Goal: Information Seeking & Learning: Learn about a topic

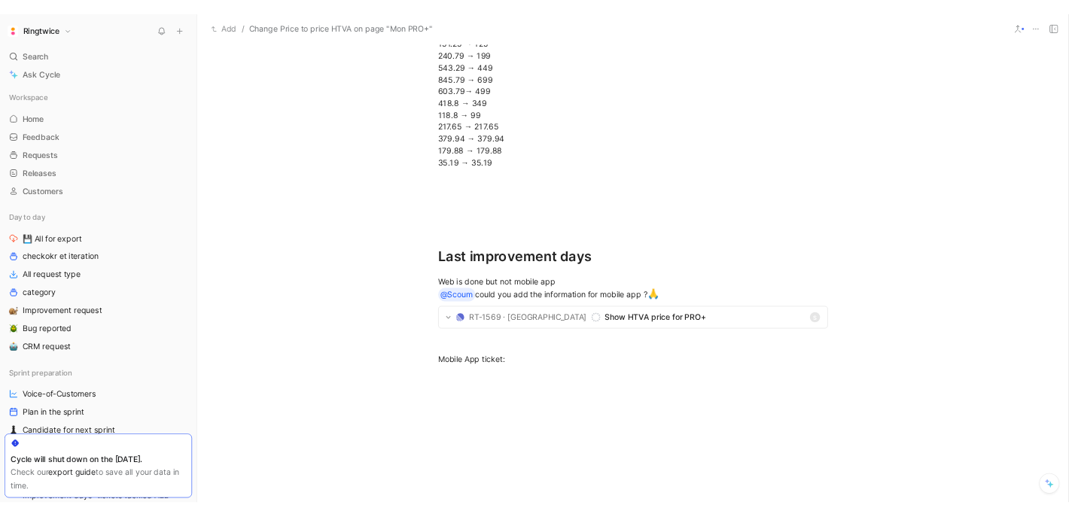
scroll to position [1876, 0]
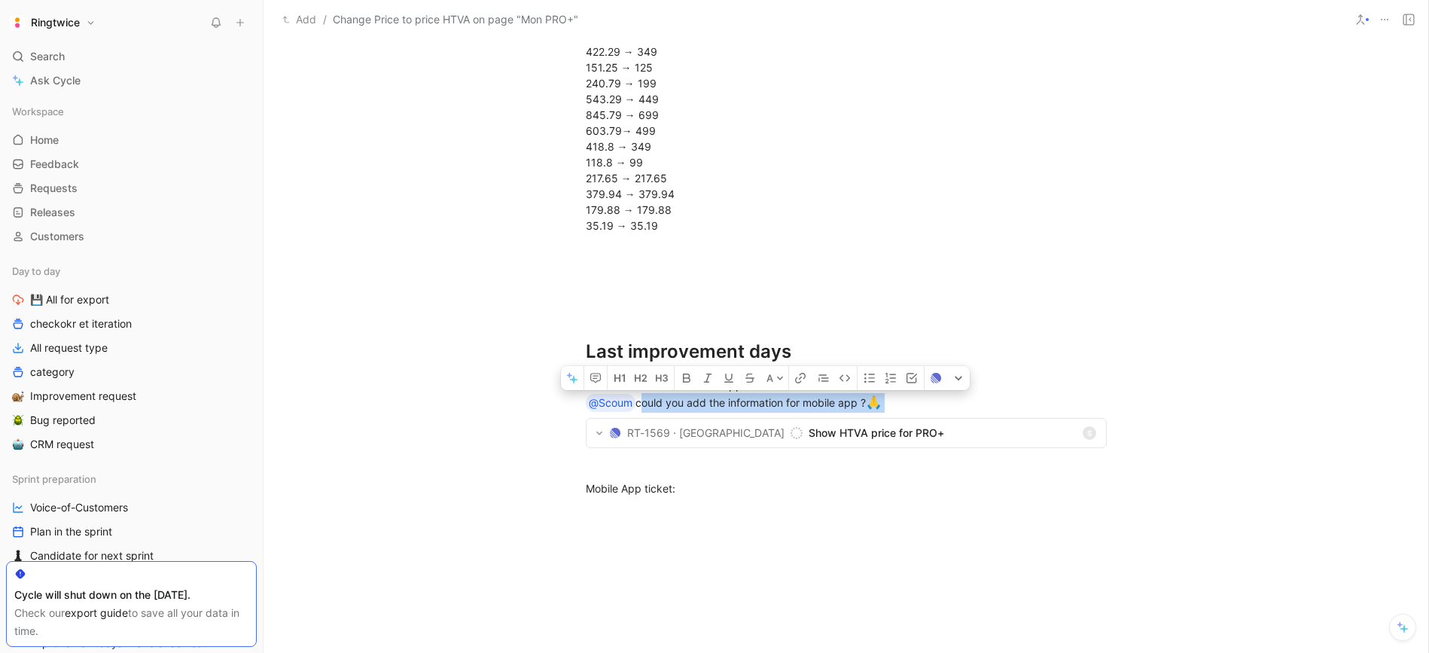
drag, startPoint x: 638, startPoint y: 405, endPoint x: 897, endPoint y: 403, distance: 259.7
click at [897, 403] on div "Web is done but not mobile app @Scoum could you add the information for mobile …" at bounding box center [846, 394] width 521 height 35
drag, startPoint x: 650, startPoint y: 403, endPoint x: 553, endPoint y: 400, distance: 97.2
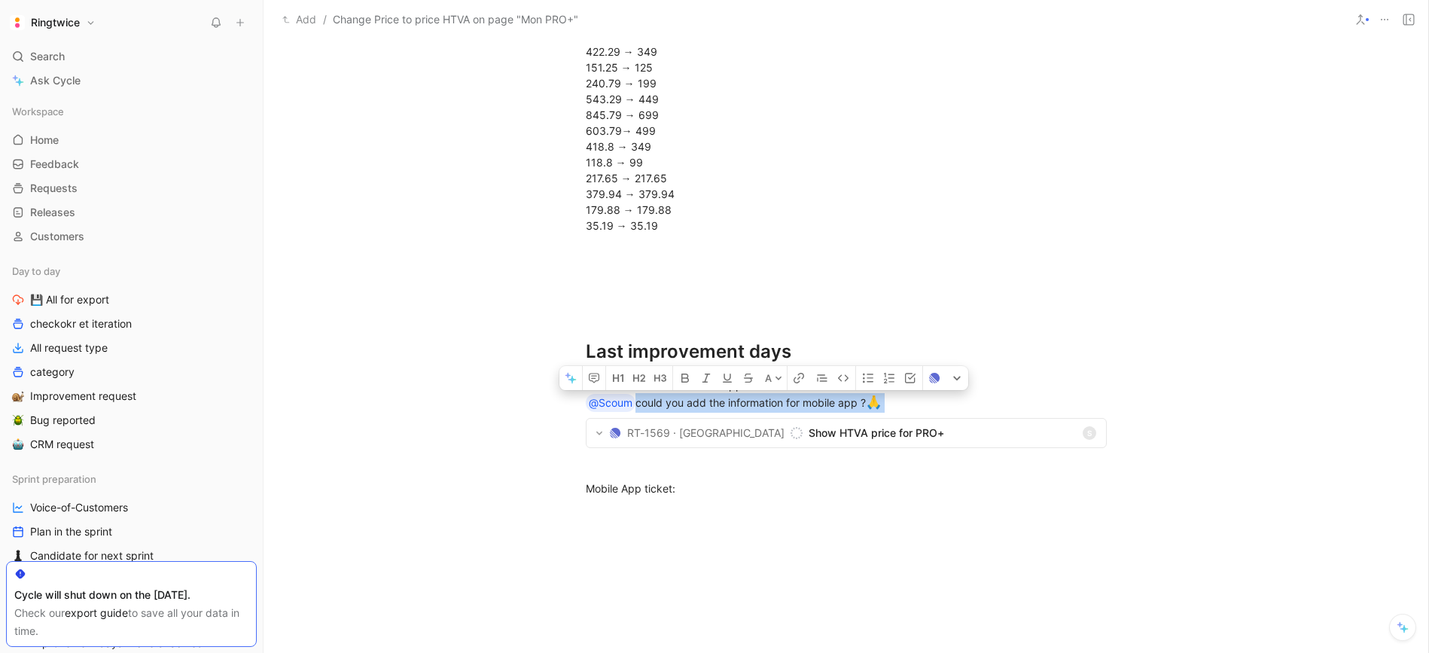
click at [679, 406] on div "Web is done but not mobile app @Scoum could you add the information for mobile …" at bounding box center [846, 394] width 521 height 35
click at [923, 402] on div "Web is done but not mobile app @Scoum could you add the information for mobile …" at bounding box center [846, 394] width 521 height 35
drag, startPoint x: 641, startPoint y: 405, endPoint x: 887, endPoint y: 406, distance: 246.2
click at [885, 400] on div "Web is done but not mobile app @Scoum could you add the information for mobile …" at bounding box center [846, 394] width 521 height 35
click at [834, 434] on span "Show HTVA price for PRO+" at bounding box center [941, 433] width 267 height 18
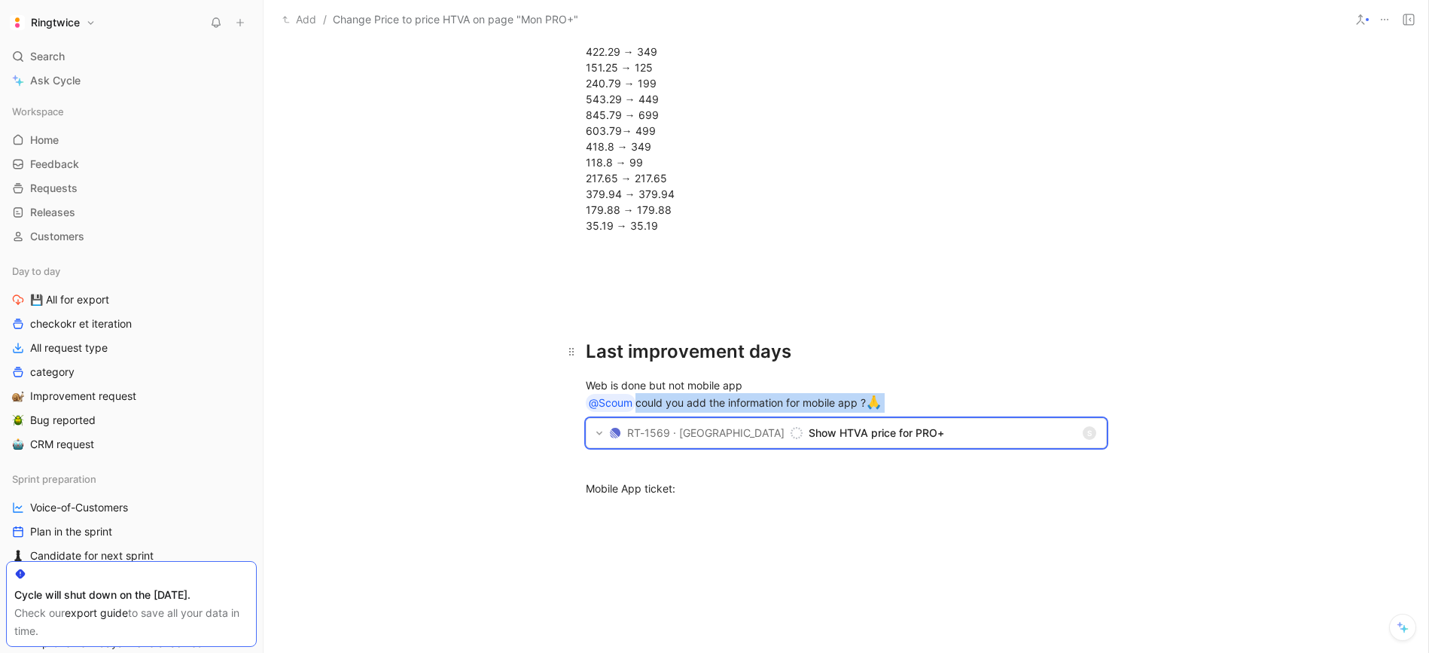
click at [890, 340] on div "Last improvement days" at bounding box center [846, 351] width 521 height 27
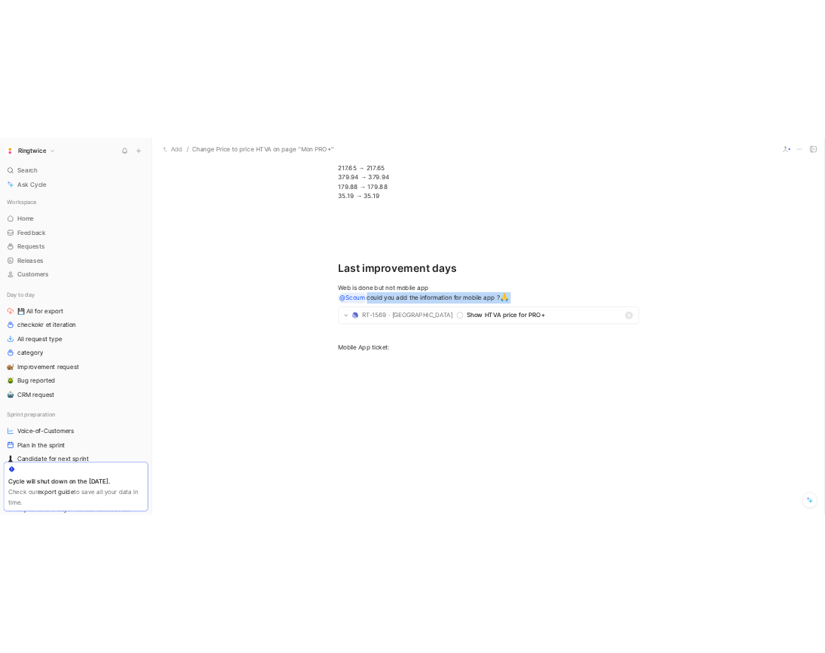
scroll to position [1945, 0]
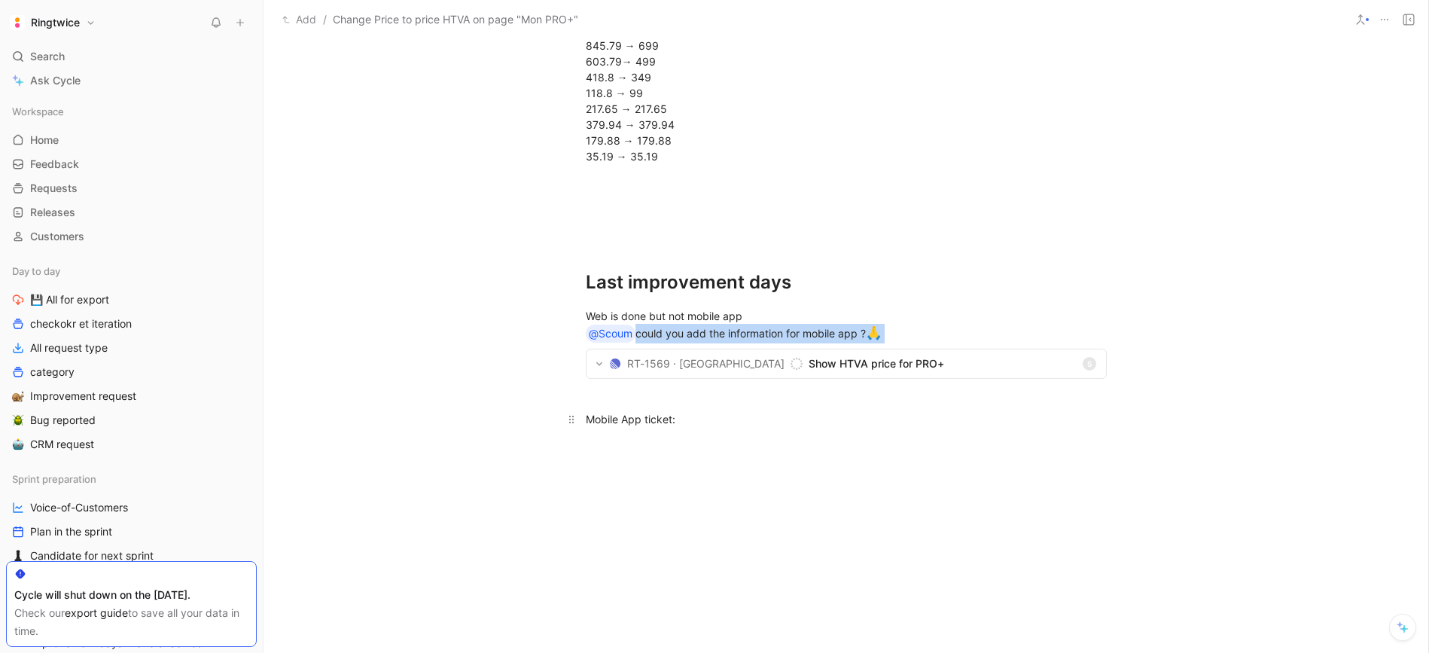
click at [747, 415] on div "Mobile App ticket:" at bounding box center [846, 419] width 521 height 16
click at [69, 297] on span "💾 All for export" at bounding box center [69, 299] width 79 height 15
click at [709, 501] on div at bounding box center [846, 498] width 521 height 16
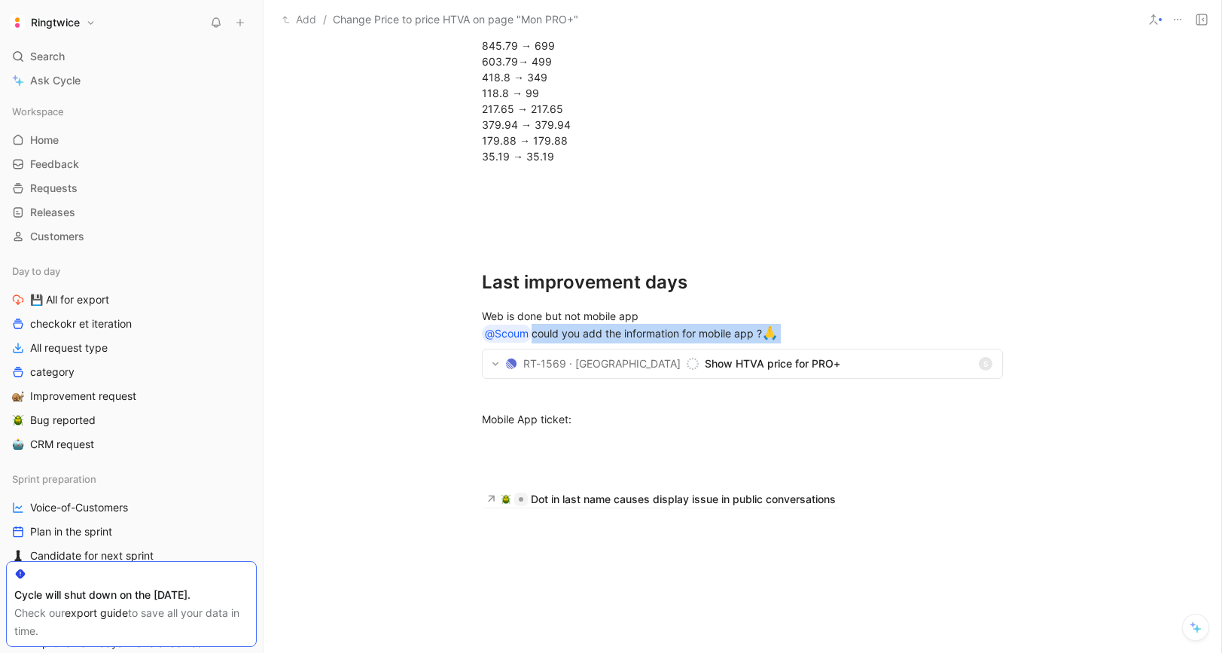
drag, startPoint x: 1221, startPoint y: 127, endPoint x: 1051, endPoint y: 123, distance: 170.2
click at [985, 125] on div "Add / Change Price to price HTVA on page "Mon PRO+" Comment Add cover Add relea…" at bounding box center [742, 326] width 958 height 653
